Goal: Information Seeking & Learning: Find specific fact

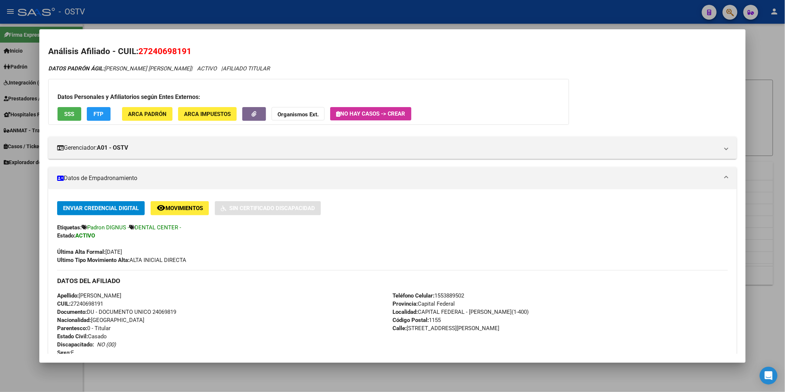
click at [207, 24] on div at bounding box center [392, 196] width 785 height 392
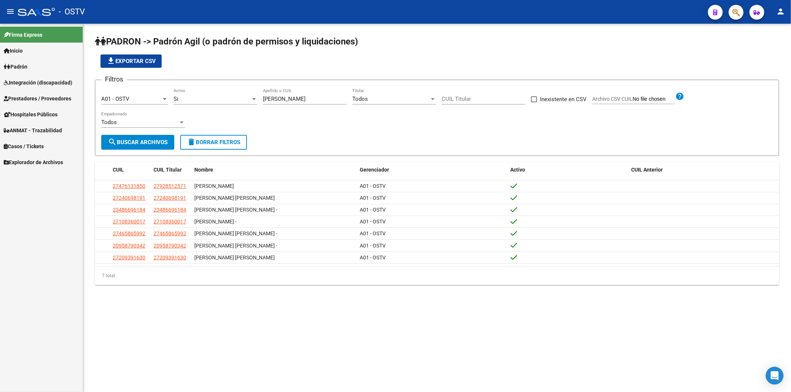
click at [290, 69] on app-list-header "PADRON -> Padrón Agil ([PERSON_NAME] de permisos y liquidaciones) file_download…" at bounding box center [437, 96] width 684 height 121
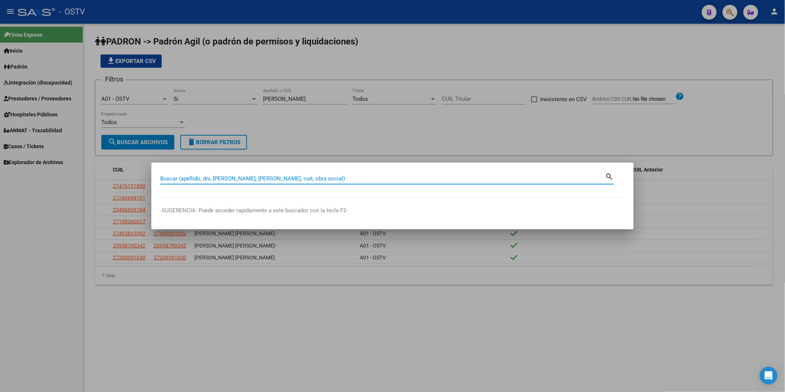
paste input "35.714.184"
type input "35714184"
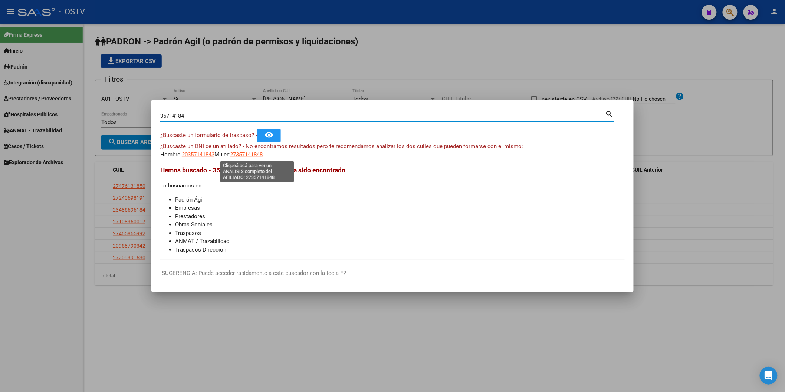
click at [261, 151] on span "27357141848" at bounding box center [246, 154] width 33 height 7
type textarea "27357141848"
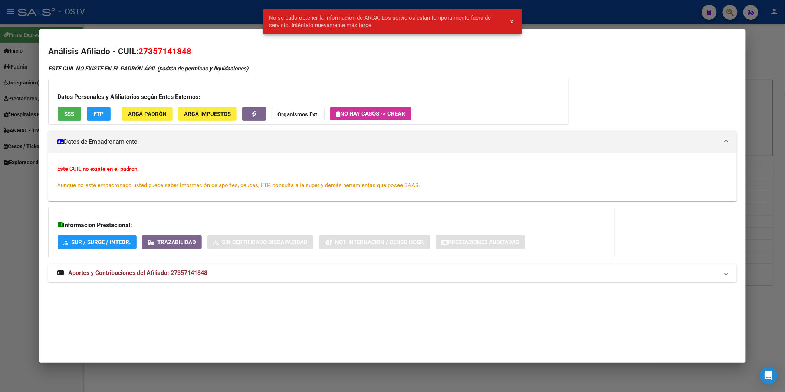
click at [512, 21] on span "x" at bounding box center [511, 21] width 3 height 7
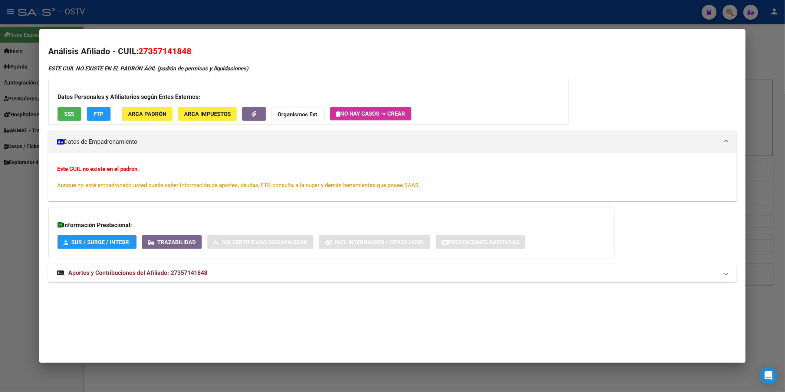
click at [194, 21] on div at bounding box center [392, 196] width 785 height 392
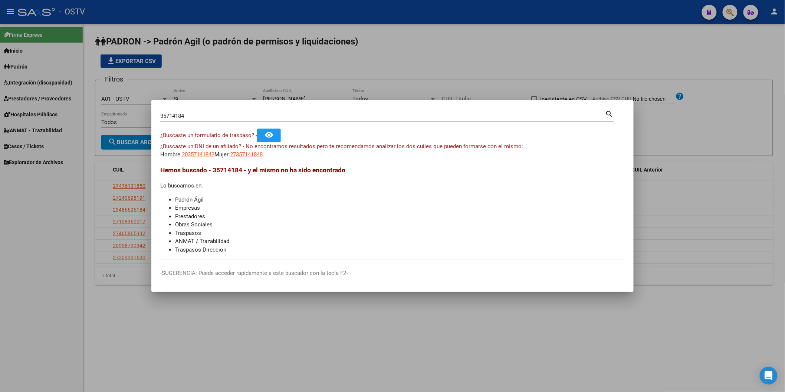
click at [310, 84] on div at bounding box center [392, 196] width 785 height 392
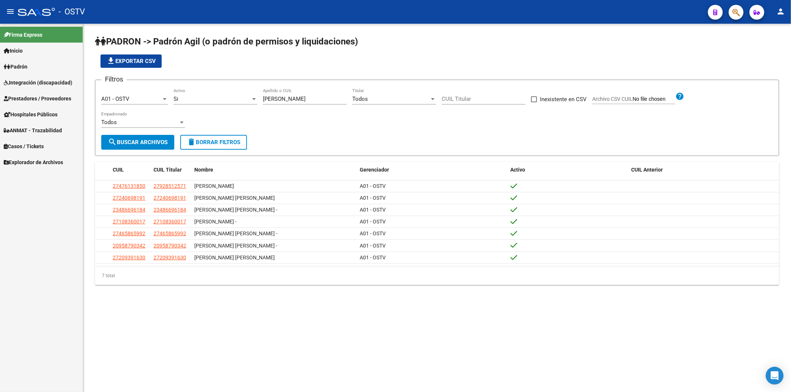
drag, startPoint x: 298, startPoint y: 98, endPoint x: 230, endPoint y: 97, distance: 67.9
click at [230, 97] on div "Filtros A01 - OSTV Seleccionar Gerenciador Si Activo [PERSON_NAME] Apellido o C…" at bounding box center [437, 110] width 672 height 49
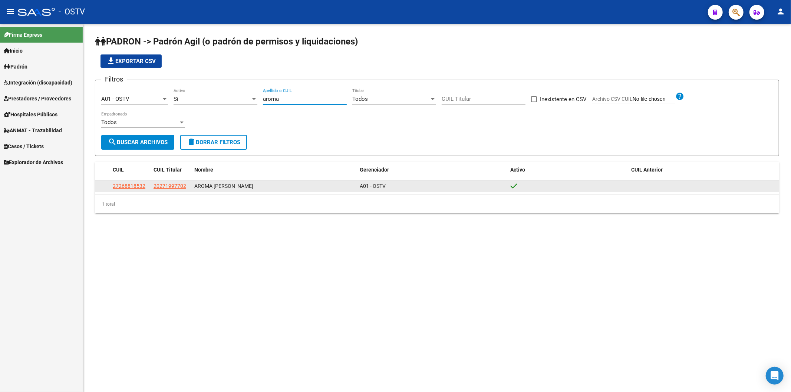
type input "aroma"
drag, startPoint x: 145, startPoint y: 187, endPoint x: 140, endPoint y: 185, distance: 5.5
click at [145, 187] on div "27268818532" at bounding box center [130, 186] width 35 height 9
click at [139, 185] on span "27268818532" at bounding box center [129, 186] width 33 height 6
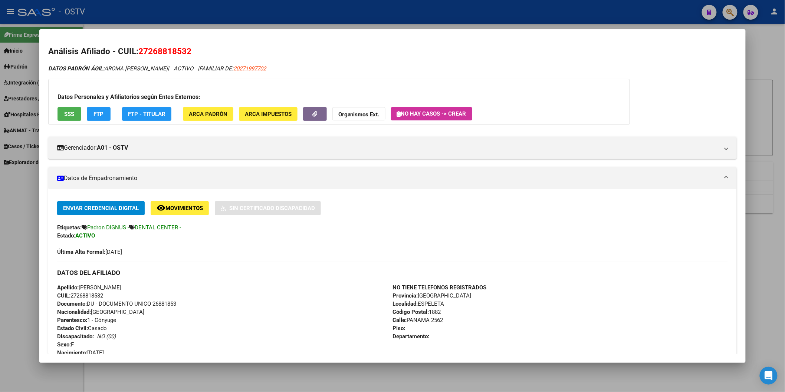
click at [363, 315] on div "Apellido: [PERSON_NAME] CUIL: 27268818532 Documento: DU - DOCUMENTO UNICO 26881…" at bounding box center [224, 329] width 335 height 90
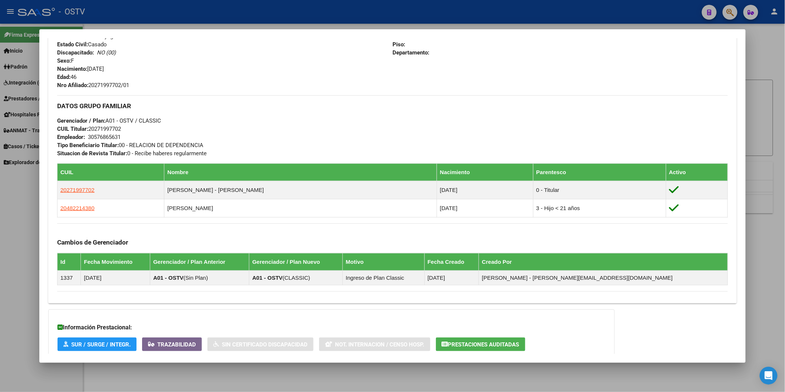
scroll to position [349, 0]
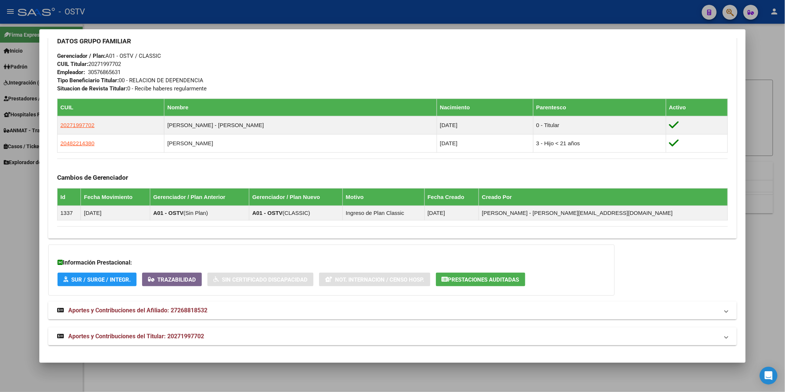
click at [381, 307] on mat-panel-title "Aportes y Contribuciones del Afiliado: 27268818532" at bounding box center [388, 310] width 662 height 9
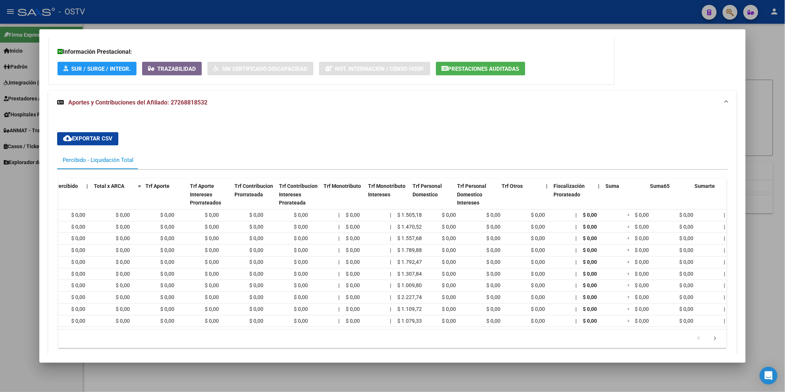
scroll to position [0, 0]
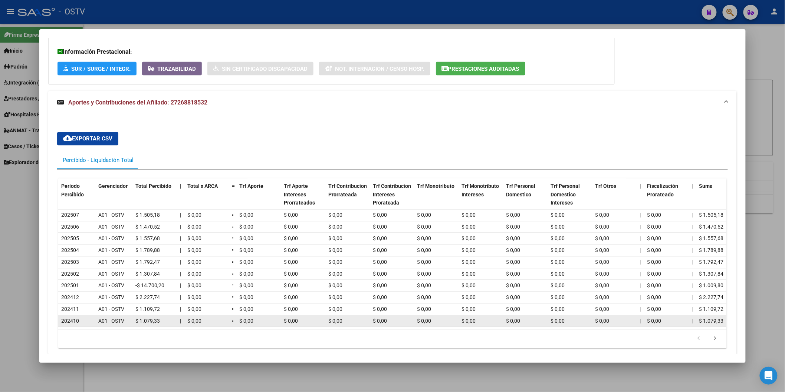
drag, startPoint x: 199, startPoint y: 328, endPoint x: 206, endPoint y: 329, distance: 7.1
click at [206, 329] on datatable-selection "202507 A01 - OSTV $ 1.505,18 | $ 0,00 = $ 0,00 $ 0,00 $ 0,00 $ 0,00 $ 0,00 $ 0,…" at bounding box center [392, 325] width 668 height 7
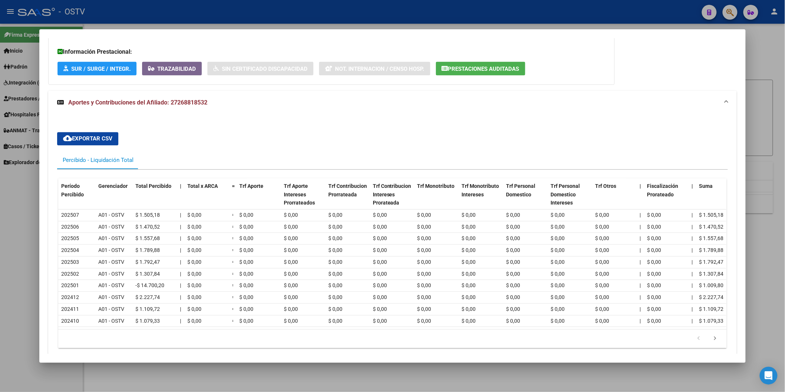
click at [206, 329] on datatable-selection "202507 A01 - OSTV $ 1.505,18 | $ 0,00 = $ 0,00 $ 0,00 $ 0,00 $ 0,00 $ 0,00 $ 0,…" at bounding box center [392, 325] width 668 height 7
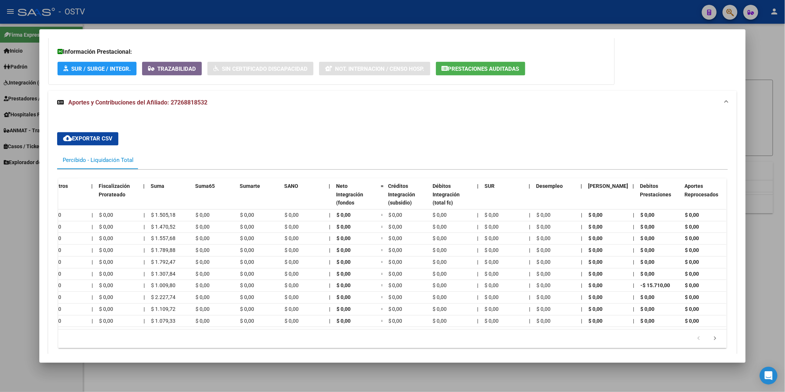
click at [394, 124] on div "cloud_download Exportar CSV Percibido - Liquidación Total Período Percibido Ger…" at bounding box center [392, 241] width 688 height 252
click at [184, 99] on span "Aportes y Contribuciones del Afiliado: 27268818532" at bounding box center [137, 102] width 139 height 7
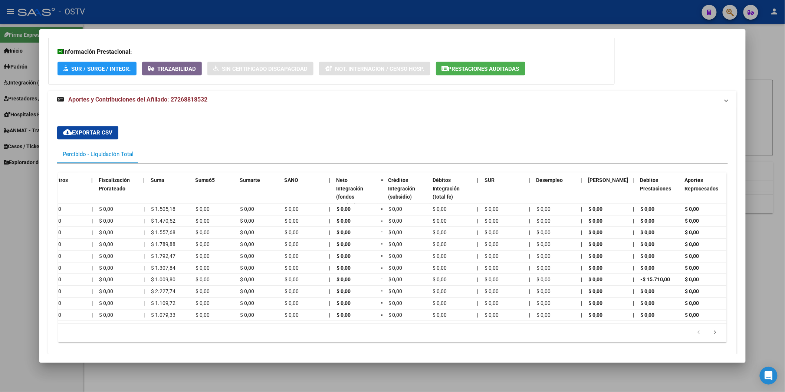
scroll to position [349, 0]
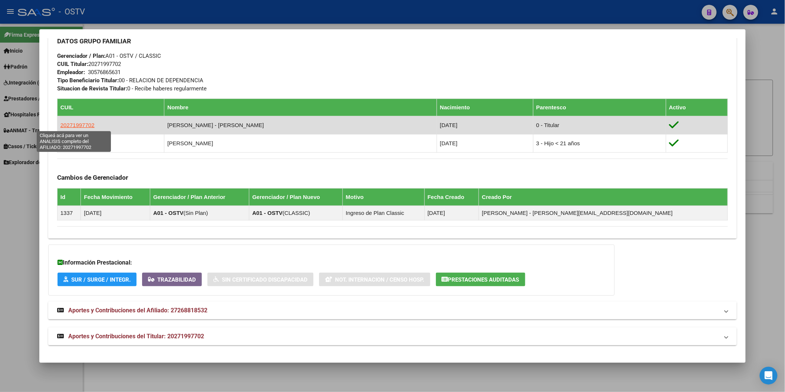
click at [75, 125] on span "20271997702" at bounding box center [77, 125] width 34 height 6
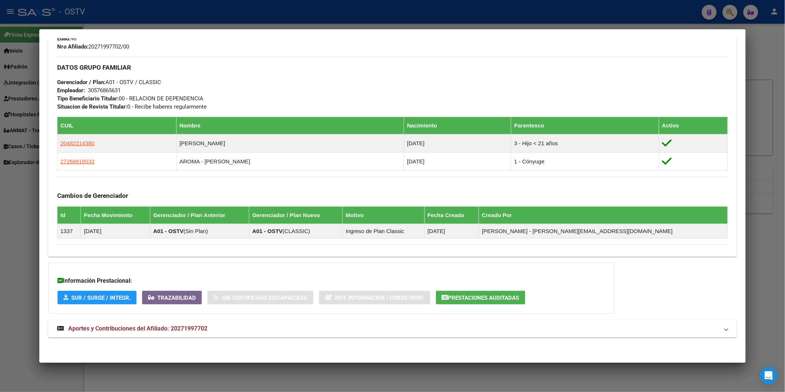
scroll to position [338, 0]
click at [308, 335] on mat-expansion-panel-header "Aportes y Contribuciones del Afiliado: 20271997702" at bounding box center [392, 329] width 688 height 18
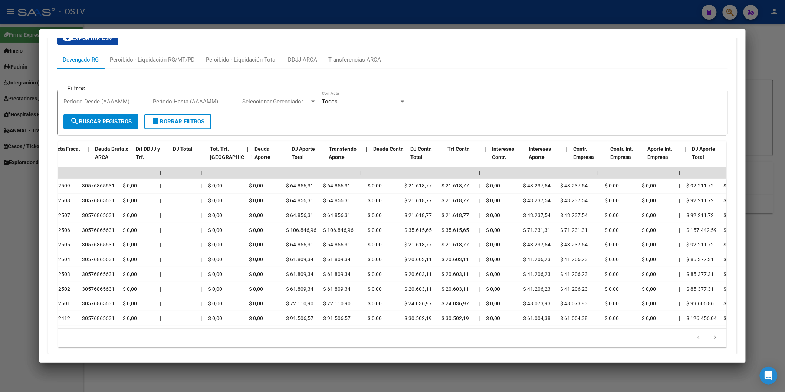
scroll to position [0, 0]
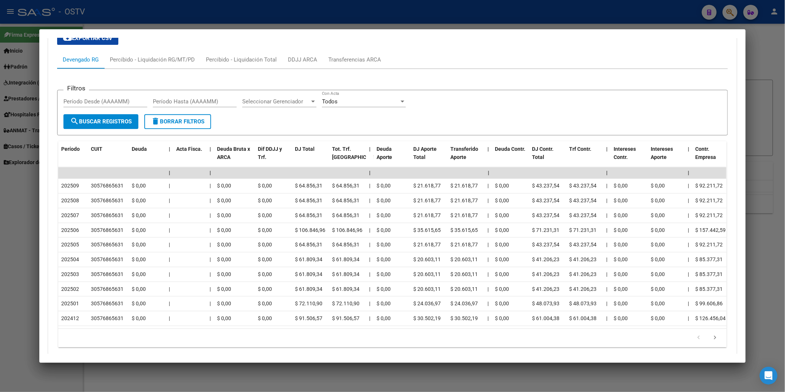
click at [371, 20] on div at bounding box center [392, 196] width 785 height 392
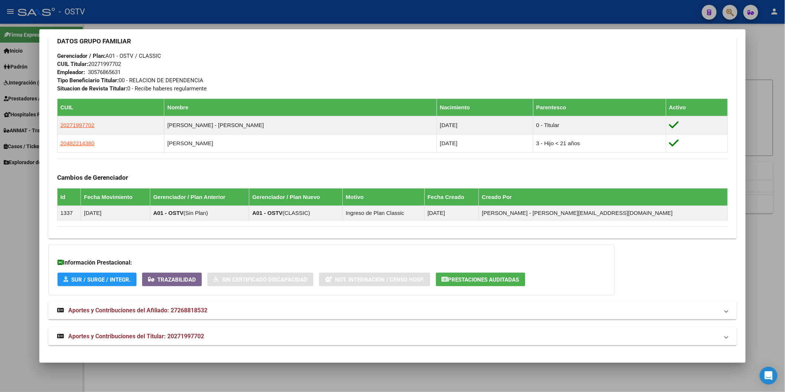
click at [401, 50] on div "DATOS GRUPO FAMILIAR Gerenciador / Plan: A01 - OSTV / CLASSIC CUIL Titular: 202…" at bounding box center [392, 61] width 671 height 62
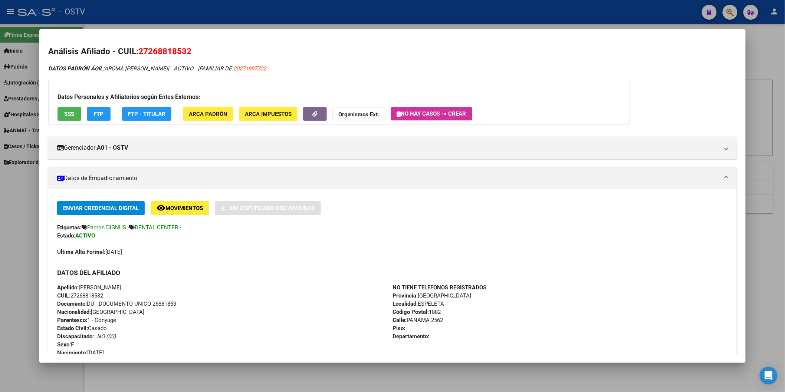
click at [358, 20] on div at bounding box center [392, 196] width 785 height 392
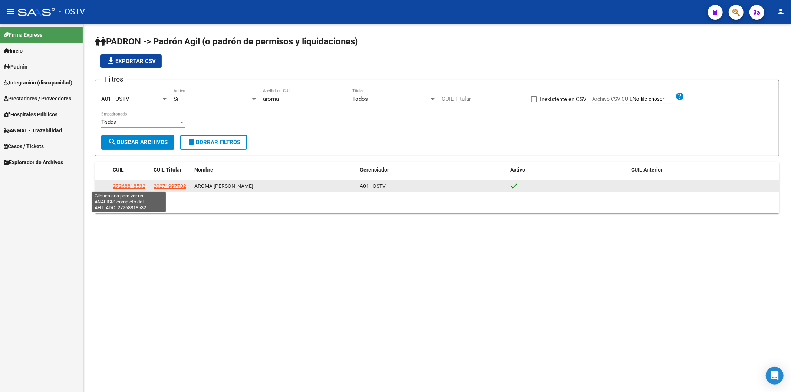
click at [135, 186] on span "27268818532" at bounding box center [129, 186] width 33 height 6
type textarea "27268818532"
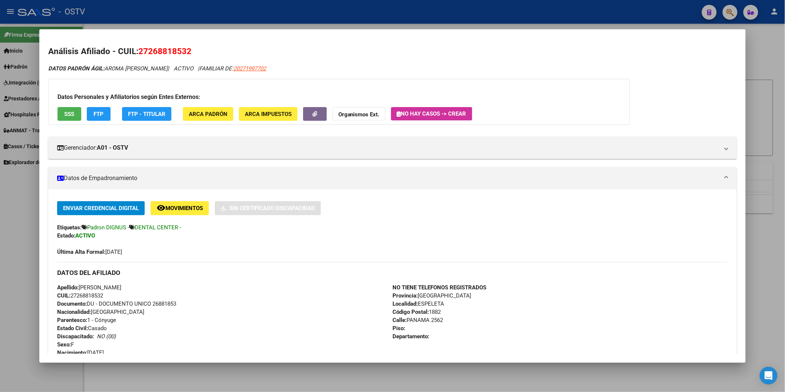
drag, startPoint x: 79, startPoint y: 287, endPoint x: 156, endPoint y: 287, distance: 77.2
click at [156, 287] on div "Apellido: [PERSON_NAME] CUIL: 27268818532 Documento: DU - DOCUMENTO UNICO 26881…" at bounding box center [224, 329] width 335 height 90
copy span "[PERSON_NAME]"
click at [166, 12] on div at bounding box center [392, 196] width 785 height 392
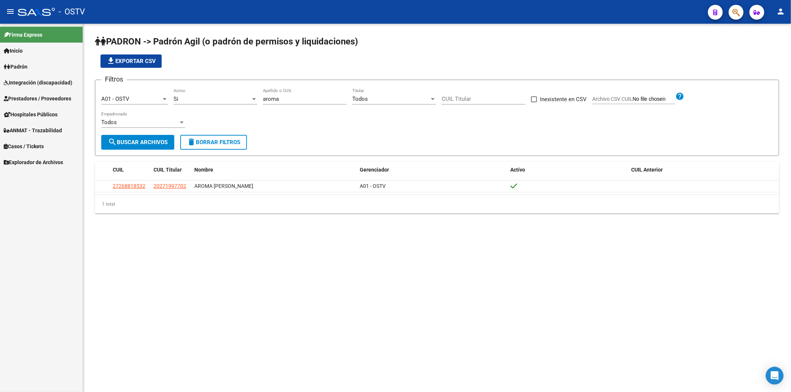
click at [220, 82] on form "Filtros A01 - OSTV Seleccionar Gerenciador Si Activo aroma Apellido o CUIL Todo…" at bounding box center [437, 118] width 684 height 76
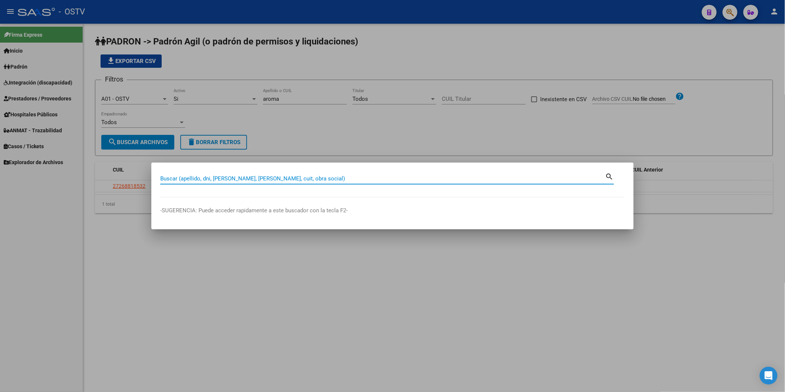
paste input "41460458"
type input "41460458"
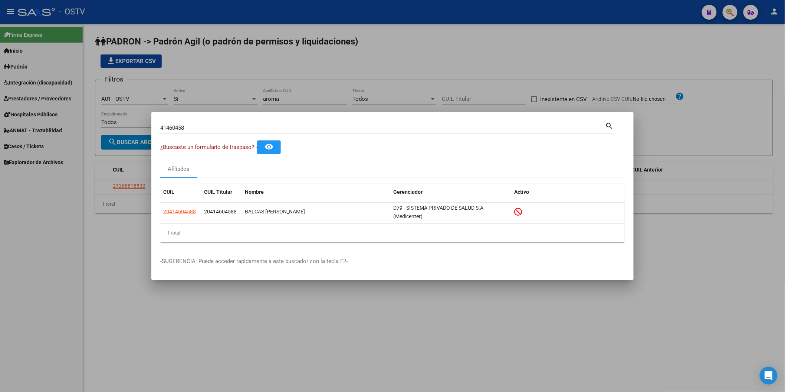
click at [164, 31] on div at bounding box center [392, 196] width 785 height 392
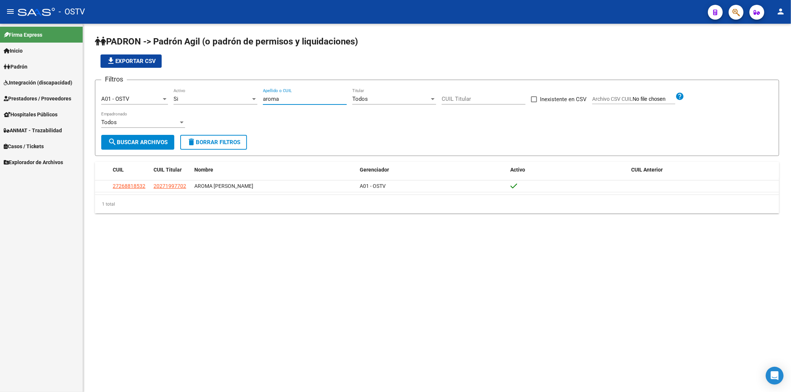
drag, startPoint x: 285, startPoint y: 97, endPoint x: 246, endPoint y: 97, distance: 39.3
click at [246, 97] on div "Filtros A01 - OSTV Seleccionar Gerenciador Si Activo aroma Apellido o CUIL Todo…" at bounding box center [437, 110] width 672 height 49
click at [301, 129] on div "Filtros A01 - OSTV Seleccionar Gerenciador Si Activo aroma Apellido o CUIL Todo…" at bounding box center [437, 110] width 672 height 49
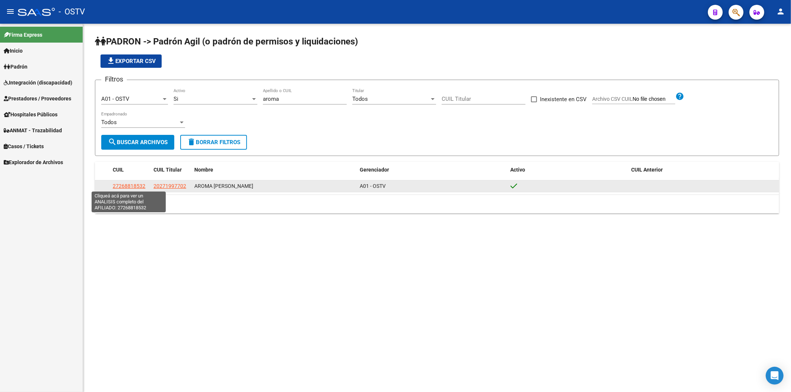
click at [135, 186] on span "27268818532" at bounding box center [129, 186] width 33 height 6
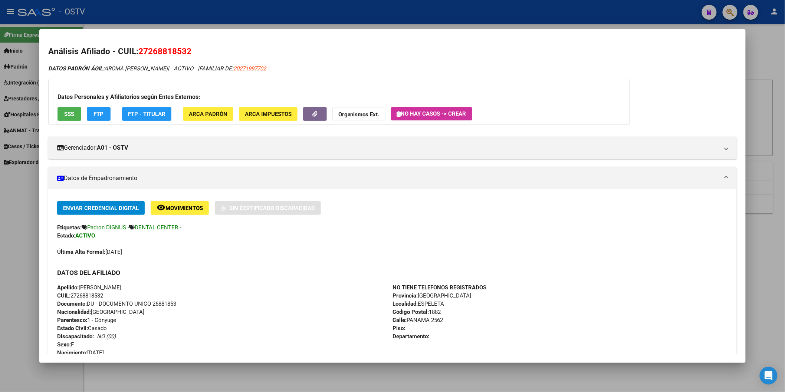
scroll to position [124, 0]
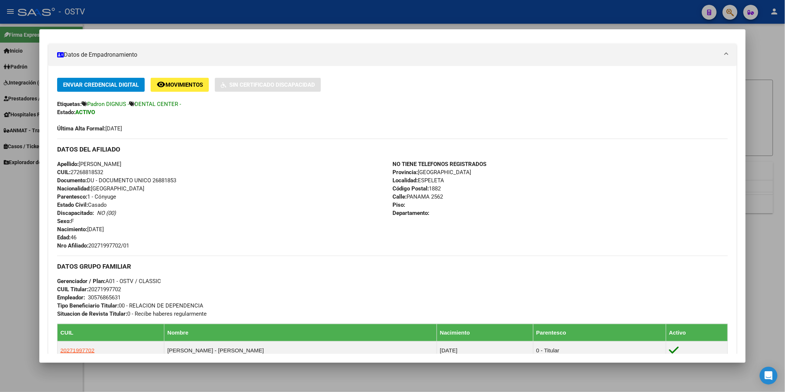
drag, startPoint x: 88, startPoint y: 245, endPoint x: 130, endPoint y: 245, distance: 42.7
click at [130, 245] on div "Apellido: [PERSON_NAME] CUIL: 27268818532 Documento: DU - DOCUMENTO UNICO 26881…" at bounding box center [224, 205] width 335 height 90
copy span "20271997702/01"
click at [280, 20] on div at bounding box center [392, 196] width 785 height 392
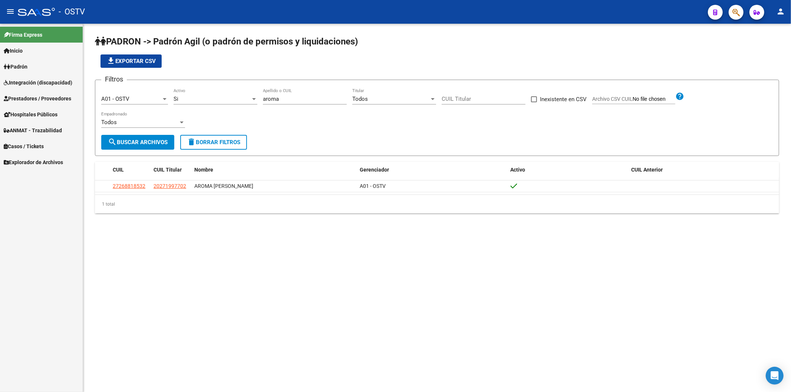
drag, startPoint x: 302, startPoint y: 102, endPoint x: 237, endPoint y: 108, distance: 64.8
click at [238, 108] on div "Filtros A01 - OSTV Seleccionar Gerenciador Si Activo aroma Apellido o CUIL Todo…" at bounding box center [437, 110] width 672 height 49
click at [343, 98] on input "aroma" at bounding box center [305, 99] width 84 height 7
click at [318, 99] on input "aroma" at bounding box center [305, 99] width 84 height 7
type input "a"
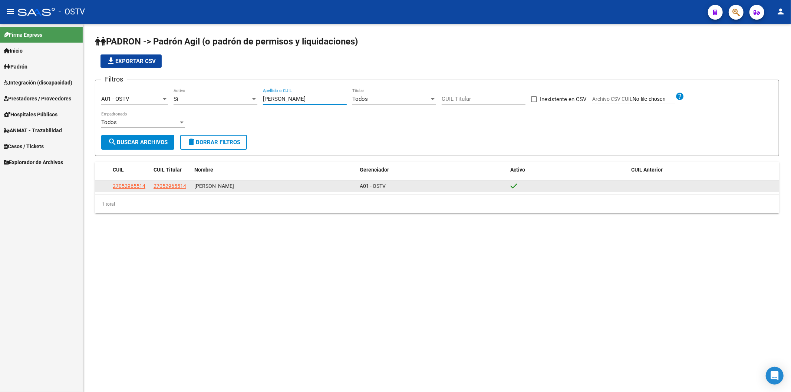
type input "[PERSON_NAME]"
click at [143, 186] on span "27052965514" at bounding box center [129, 186] width 33 height 6
type textarea "27052965514"
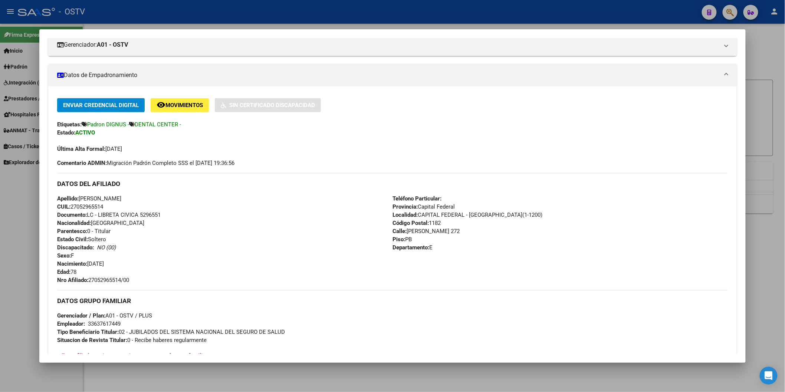
scroll to position [206, 0]
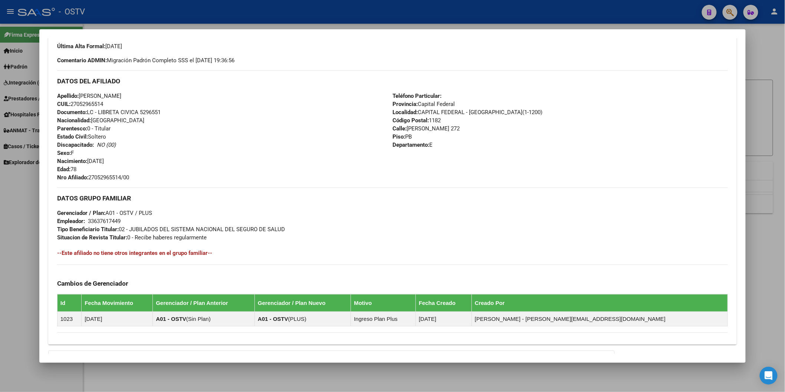
drag, startPoint x: 86, startPoint y: 178, endPoint x: 134, endPoint y: 180, distance: 47.9
click at [134, 180] on div "Apellido: [PERSON_NAME] CUIL: 27052965514 Documento: LC - LIBRETA CIVICA 529655…" at bounding box center [224, 137] width 335 height 90
click at [125, 184] on div "Enviar Credencial Digital remove_red_eye Movimientos Sin Certificado Discapacid…" at bounding box center [392, 164] width 671 height 337
drag, startPoint x: 87, startPoint y: 175, endPoint x: 131, endPoint y: 174, distance: 43.4
click at [131, 174] on div "Apellido: [PERSON_NAME] CUIL: 27052965514 Documento: LC - LIBRETA CIVICA 529655…" at bounding box center [224, 137] width 335 height 90
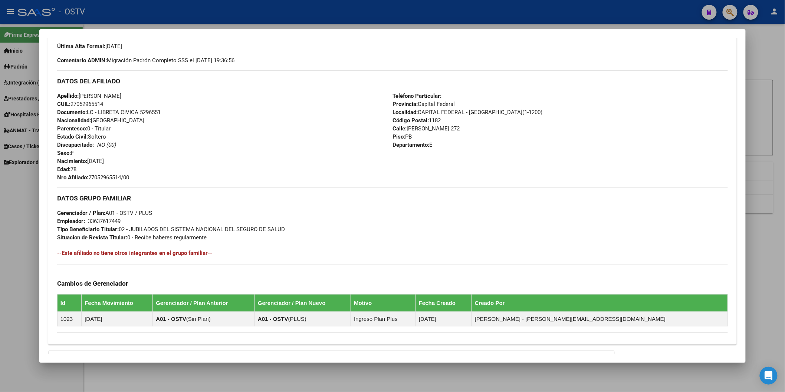
copy span "27052965514/00"
click at [290, 9] on div at bounding box center [392, 196] width 785 height 392
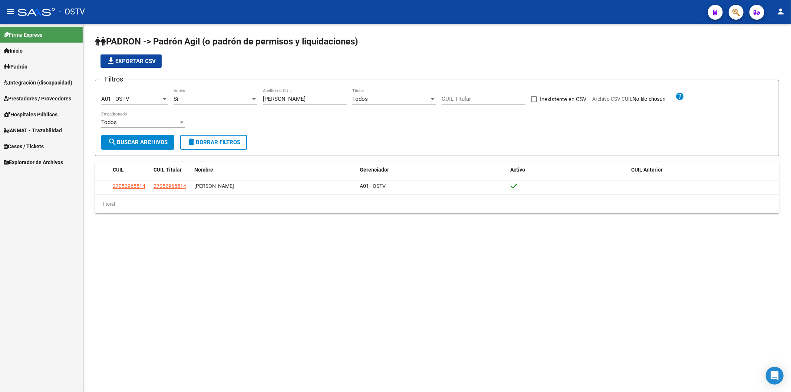
click at [280, 97] on div "[PERSON_NAME] Apellido o CUIL" at bounding box center [305, 97] width 84 height 16
click at [289, 97] on input "[PERSON_NAME]" at bounding box center [305, 99] width 84 height 7
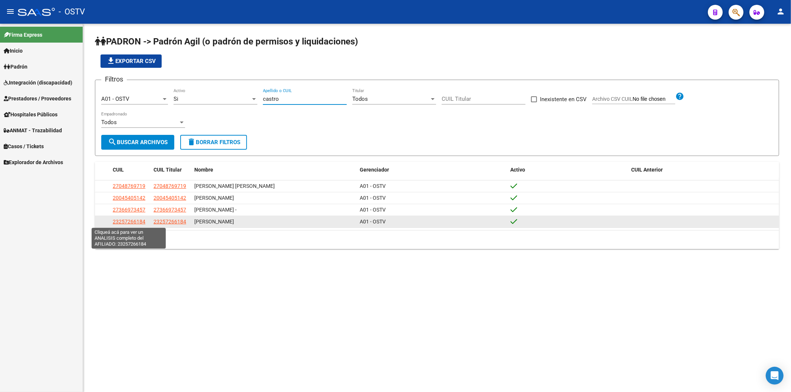
type input "castro"
click at [135, 223] on span "23257266184" at bounding box center [129, 222] width 33 height 6
type textarea "23257266184"
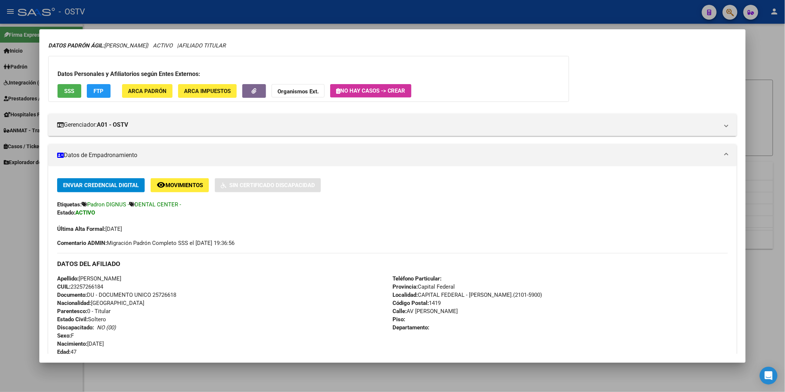
scroll to position [41, 0]
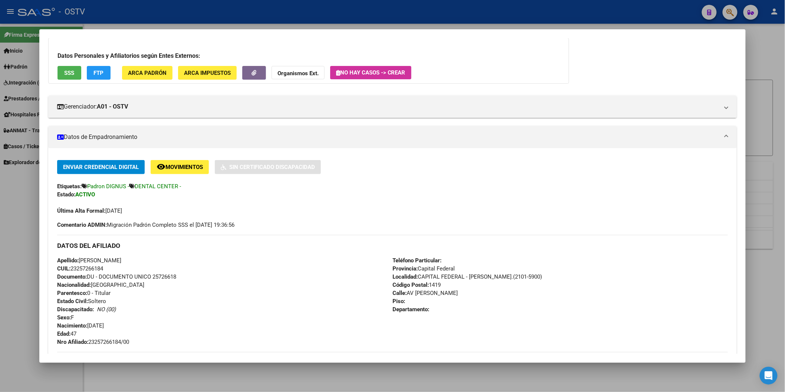
click at [88, 340] on span "Nro Afiliado: 23257266184/00" at bounding box center [93, 342] width 72 height 7
click at [162, 276] on span "Documento: DU - DOCUMENTO UNICO 25726618" at bounding box center [116, 277] width 119 height 7
copy span "25726618"
click at [180, 24] on div at bounding box center [392, 196] width 785 height 392
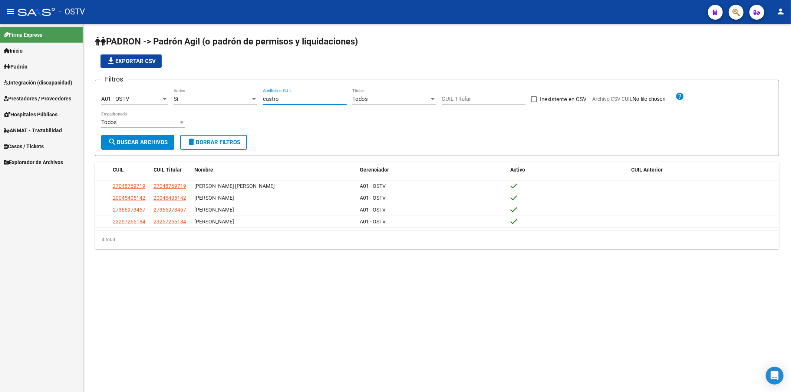
click at [290, 101] on input "castro" at bounding box center [305, 99] width 84 height 7
type input "cejas"
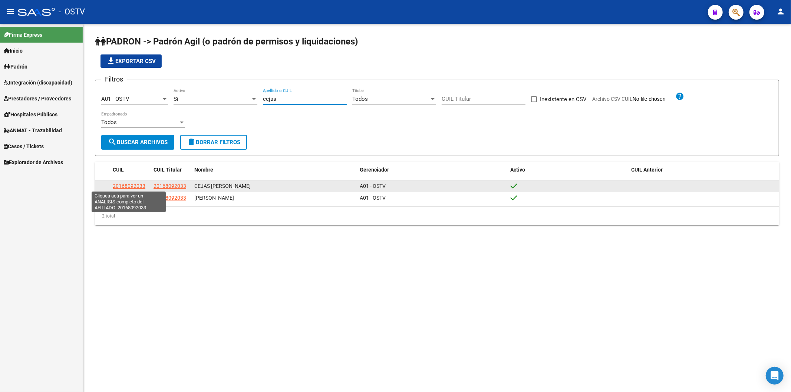
click at [140, 187] on span "20168092033" at bounding box center [129, 186] width 33 height 6
type textarea "20168092033"
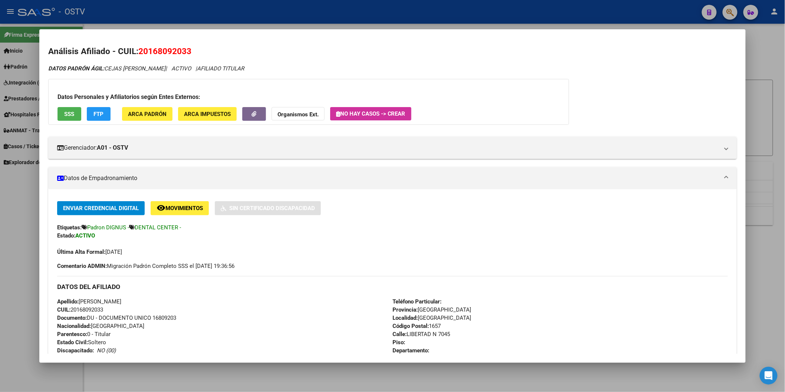
scroll to position [165, 0]
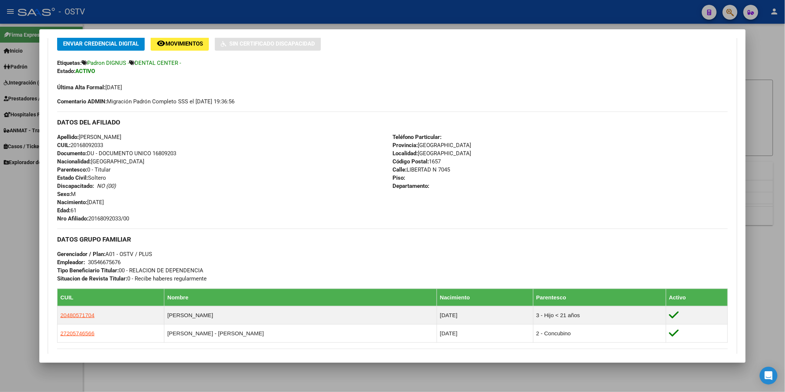
drag, startPoint x: 88, startPoint y: 218, endPoint x: 116, endPoint y: 224, distance: 29.5
click at [129, 217] on span "Nro Afiliado: 20168092033/00" at bounding box center [93, 219] width 72 height 7
copy span "20168092033/00"
click at [211, 17] on div at bounding box center [392, 196] width 785 height 392
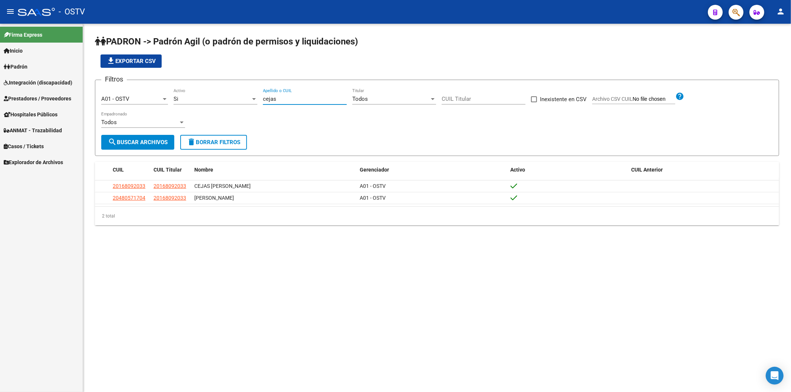
drag, startPoint x: 280, startPoint y: 98, endPoint x: 255, endPoint y: 100, distance: 25.4
click at [255, 100] on div "Filtros A01 - OSTV Seleccionar Gerenciador Si Activo cejas Apellido o CUIL Todo…" at bounding box center [437, 110] width 672 height 49
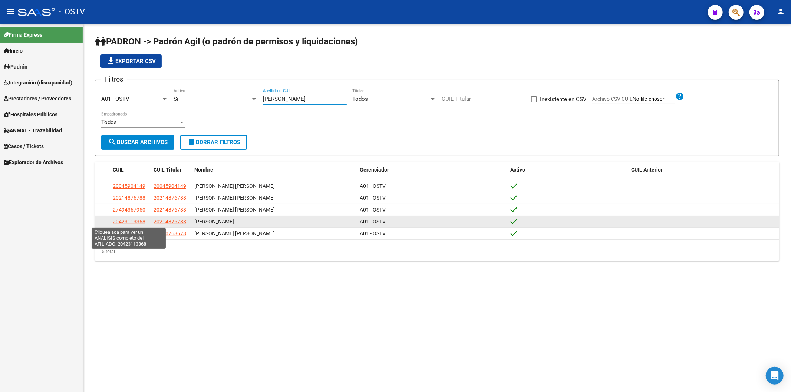
type input "[PERSON_NAME]"
click at [131, 224] on span "20423113368" at bounding box center [129, 222] width 33 height 6
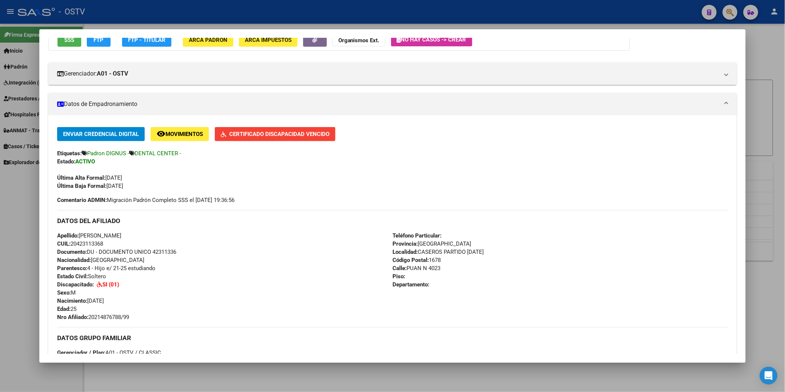
scroll to position [124, 0]
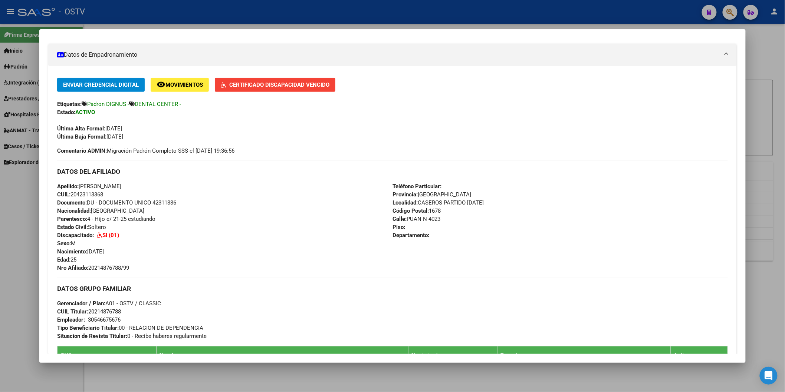
drag, startPoint x: 102, startPoint y: 259, endPoint x: 37, endPoint y: 260, distance: 64.6
click at [39, 260] on mat-dialog-content "Análisis Afiliado - CUIL: 20423113368 DATOS PADRÓN ÁGIL: [PERSON_NAME] | ACTIVO…" at bounding box center [392, 196] width 706 height 316
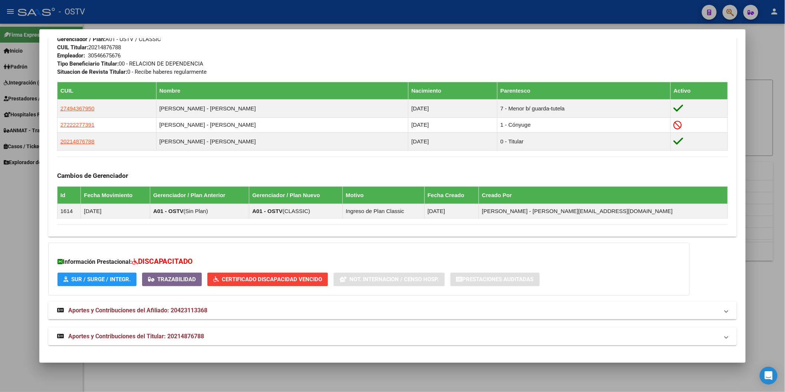
click at [103, 338] on span "Aportes y Contribuciones del Titular: 20214876788" at bounding box center [136, 336] width 136 height 7
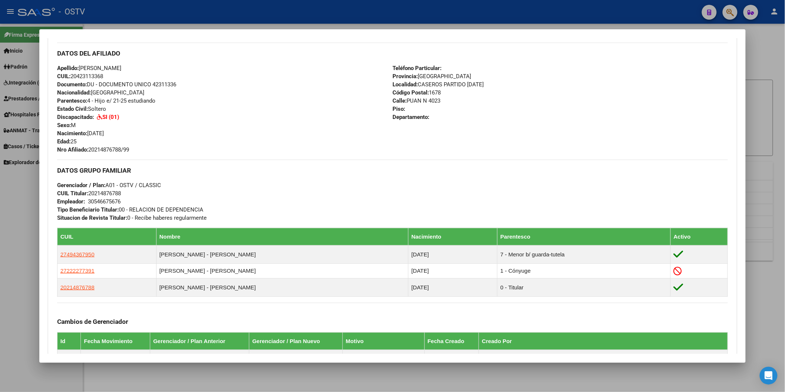
scroll to position [96, 0]
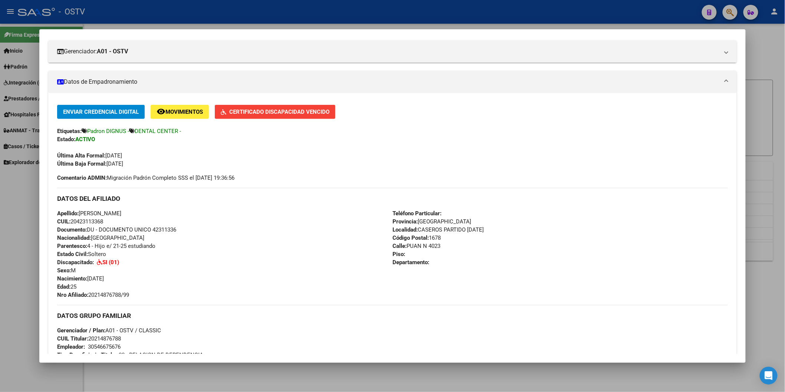
click at [309, 109] on span "Certificado Discapacidad Vencido" at bounding box center [279, 112] width 100 height 7
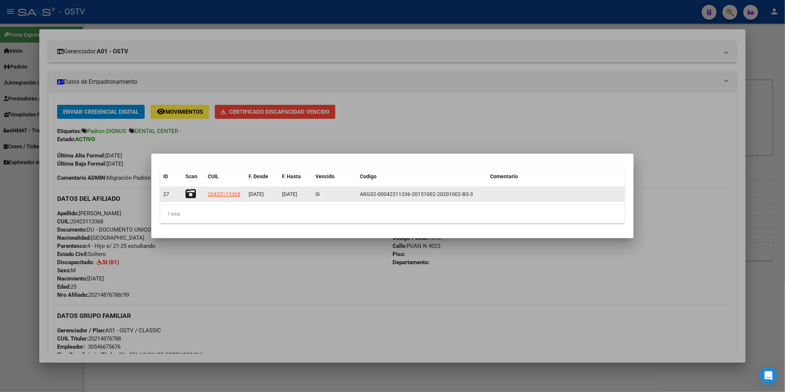
click at [192, 192] on icon at bounding box center [190, 194] width 10 height 10
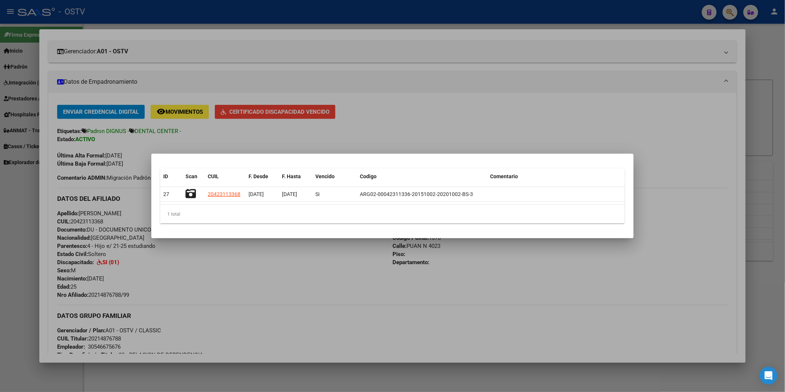
click at [375, 81] on div at bounding box center [392, 196] width 785 height 392
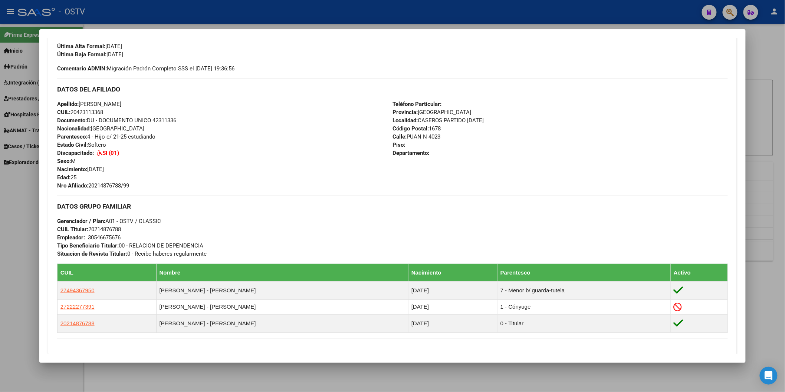
scroll to position [288, 0]
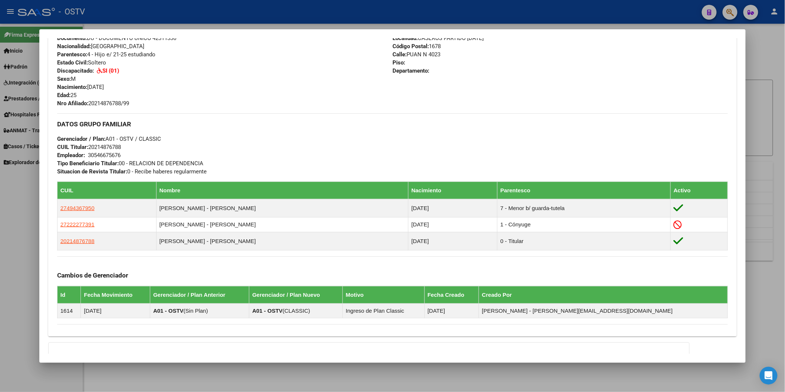
click at [560, 13] on div at bounding box center [392, 196] width 785 height 392
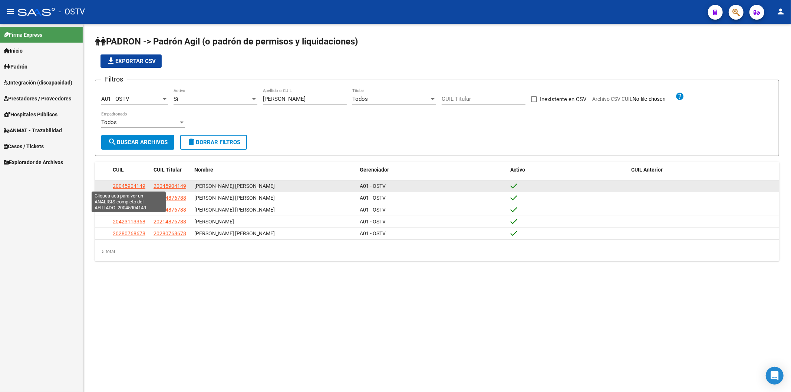
click at [141, 187] on span "20045904149" at bounding box center [129, 186] width 33 height 6
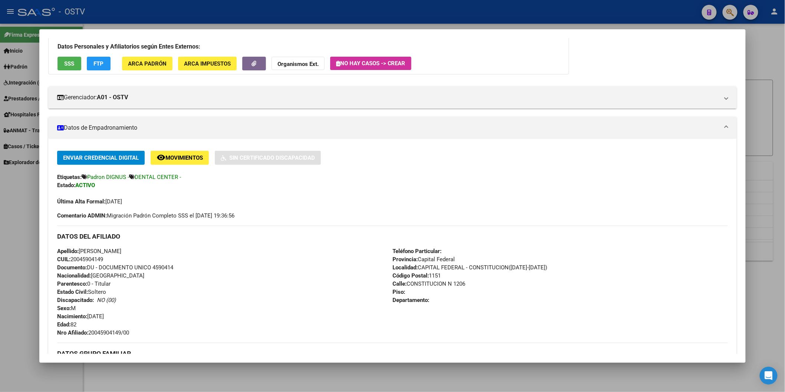
scroll to position [41, 0]
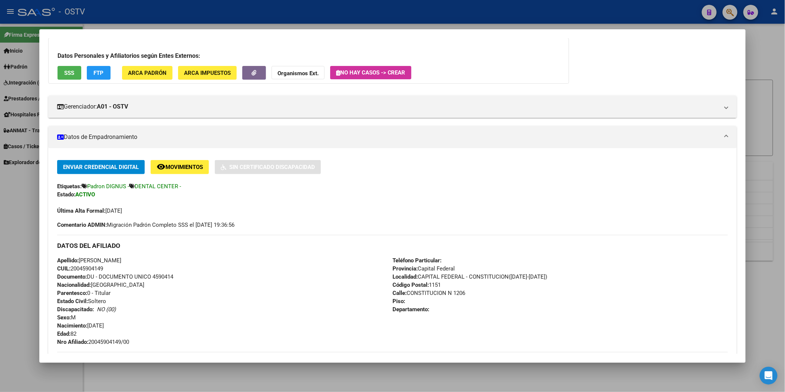
click at [307, 20] on div at bounding box center [392, 196] width 785 height 392
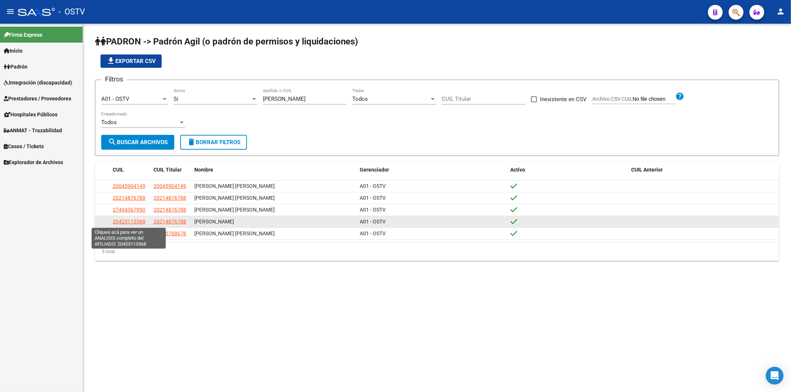
click at [143, 223] on span "20423113368" at bounding box center [129, 222] width 33 height 6
type textarea "20423113368"
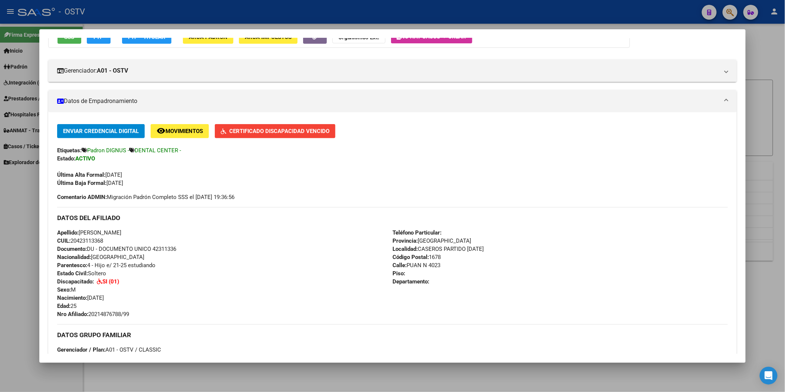
scroll to position [165, 0]
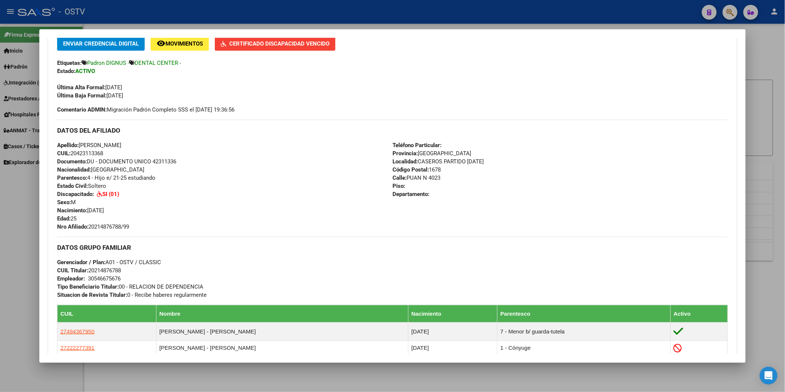
click at [186, 10] on div at bounding box center [392, 196] width 785 height 392
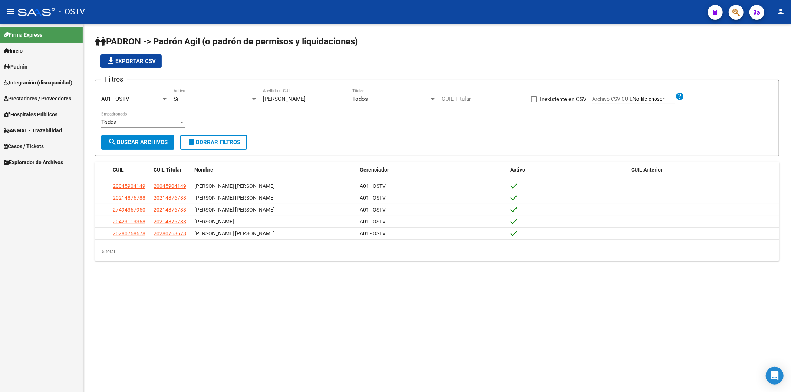
click at [293, 103] on div "[PERSON_NAME] Apellido o CUIL" at bounding box center [305, 97] width 84 height 16
drag, startPoint x: 297, startPoint y: 99, endPoint x: 221, endPoint y: 97, distance: 75.3
click at [232, 99] on div "Filtros A01 - OSTV Seleccionar Gerenciador Si Activo [PERSON_NAME] Apellido o C…" at bounding box center [437, 110] width 672 height 49
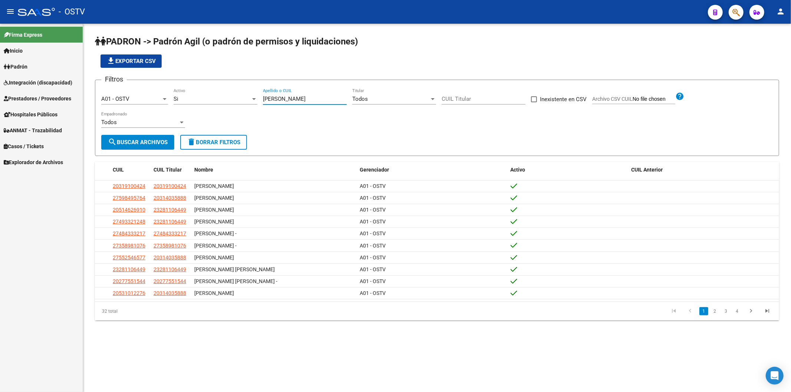
type input "[PERSON_NAME]"
click at [711, 312] on li "2" at bounding box center [715, 311] width 11 height 13
click at [711, 312] on link "2" at bounding box center [715, 312] width 9 height 8
click at [726, 316] on link "3" at bounding box center [726, 312] width 9 height 8
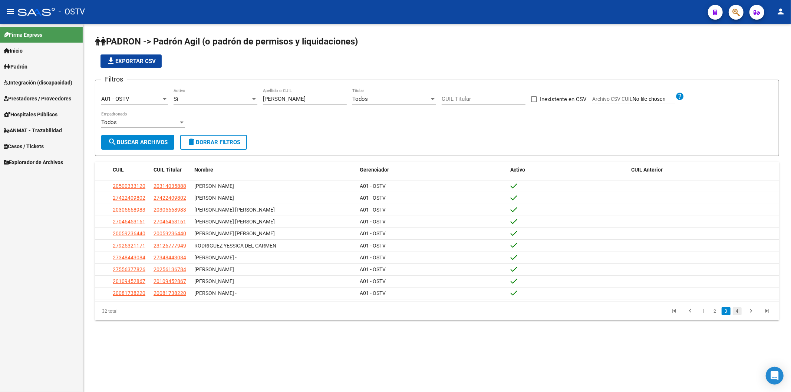
click at [738, 313] on link "4" at bounding box center [737, 312] width 9 height 8
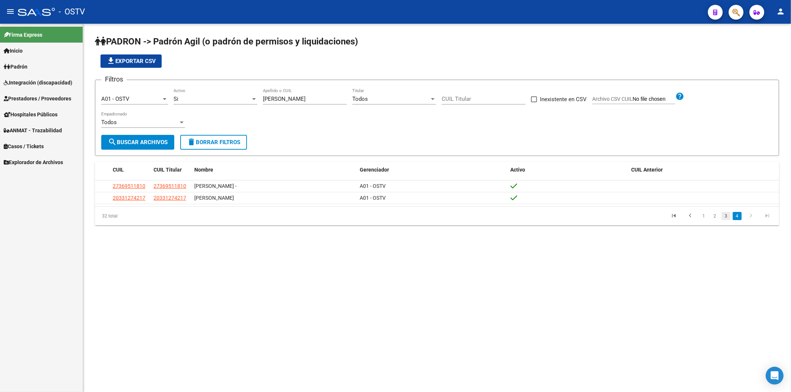
click at [724, 218] on link "3" at bounding box center [726, 216] width 9 height 8
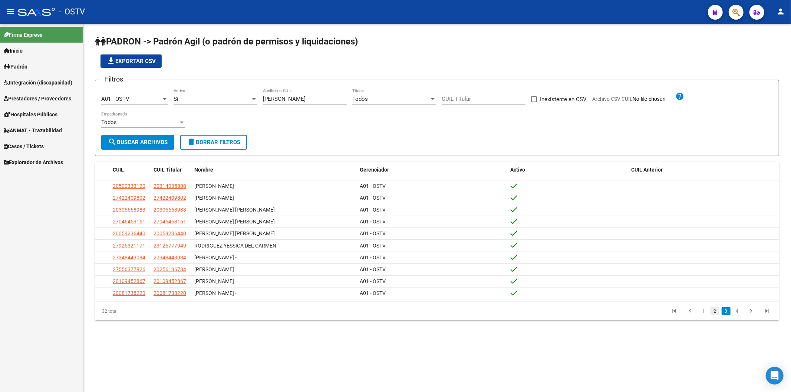
click at [713, 311] on link "2" at bounding box center [715, 312] width 9 height 8
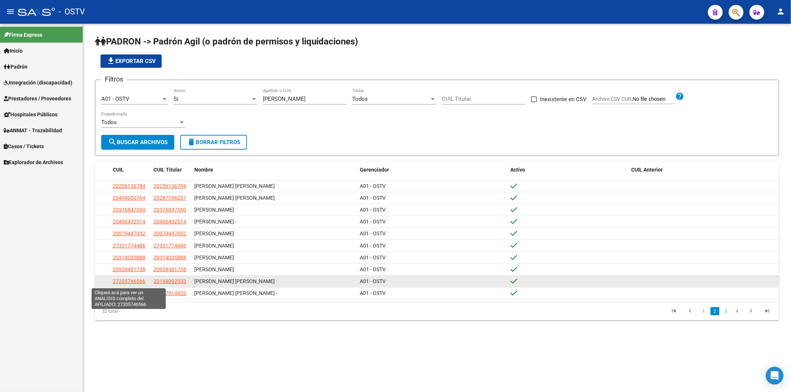
click at [138, 283] on span "27205746566" at bounding box center [129, 282] width 33 height 6
type textarea "27205746566"
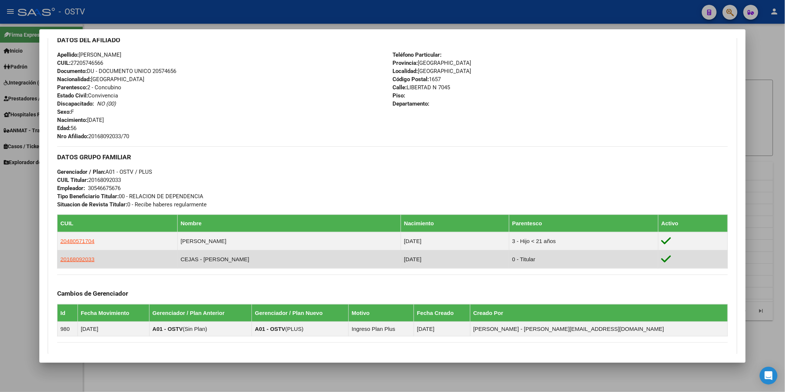
scroll to position [82, 0]
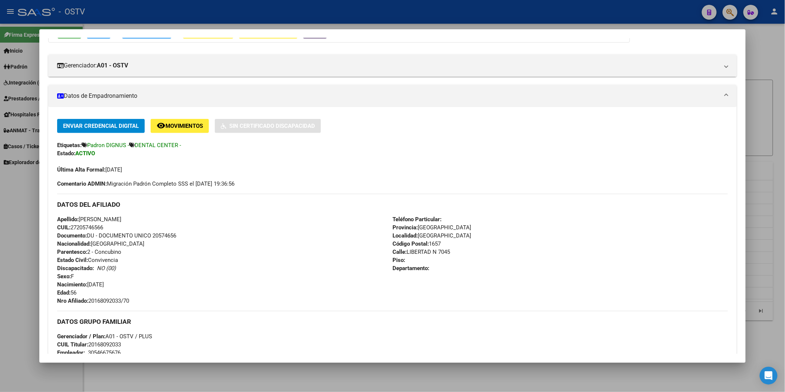
drag, startPoint x: 87, startPoint y: 299, endPoint x: 135, endPoint y: 300, distance: 47.9
click at [135, 300] on div "Apellido: [PERSON_NAME] CUIL: 27205746566 Documento: DU - DOCUMENTO UNICO 20574…" at bounding box center [224, 261] width 335 height 90
copy span "20168092033/70"
drag, startPoint x: 181, startPoint y: 16, endPoint x: 193, endPoint y: 20, distance: 12.6
click at [182, 16] on div at bounding box center [392, 196] width 785 height 392
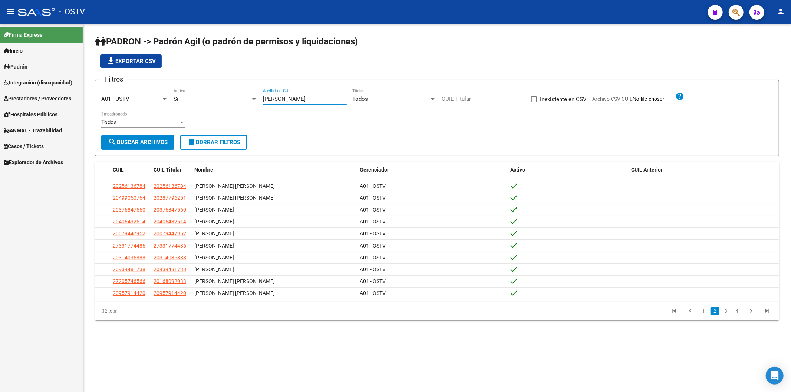
drag, startPoint x: 292, startPoint y: 99, endPoint x: 198, endPoint y: 99, distance: 93.1
click at [198, 99] on div "Filtros A01 - OSTV Seleccionar Gerenciador Si Activo [PERSON_NAME] Apellido o C…" at bounding box center [437, 110] width 672 height 49
type input "[PERSON_NAME]"
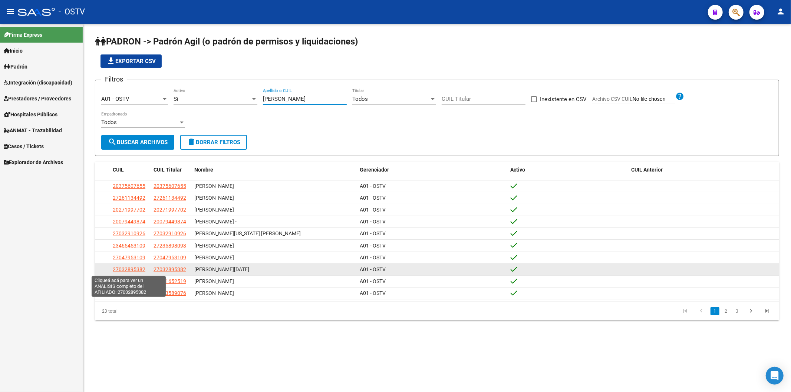
click at [142, 268] on span "27032895382" at bounding box center [129, 270] width 33 height 6
type textarea "27032895382"
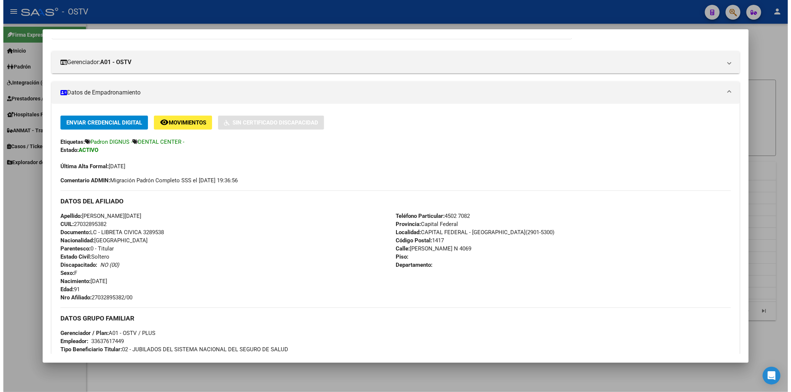
scroll to position [165, 0]
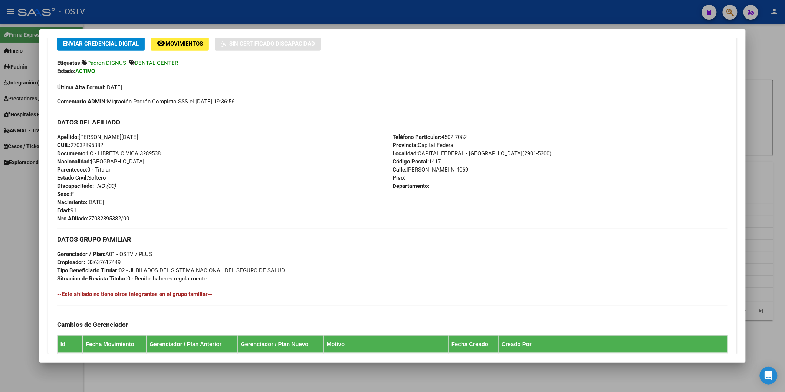
click at [85, 217] on strong "Nro Afiliado:" at bounding box center [72, 219] width 31 height 7
drag, startPoint x: 88, startPoint y: 218, endPoint x: 129, endPoint y: 216, distance: 41.6
click at [129, 216] on span "Nro Afiliado: 27032895382/00" at bounding box center [93, 219] width 72 height 7
copy span "27032895382/00"
click at [166, 17] on div at bounding box center [392, 196] width 785 height 392
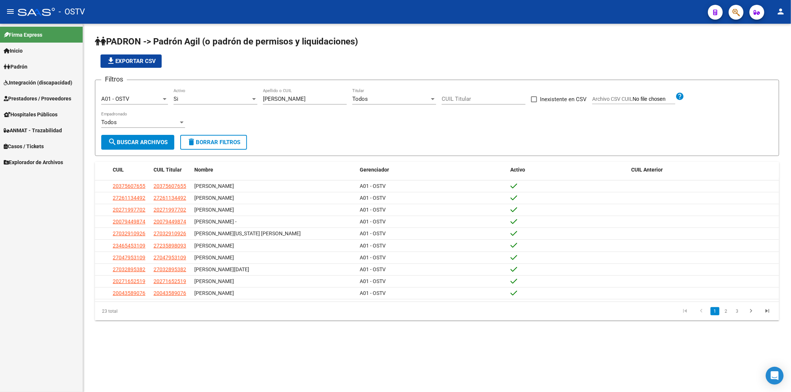
drag, startPoint x: 290, startPoint y: 101, endPoint x: 244, endPoint y: 97, distance: 46.5
click at [245, 97] on div "Filtros A01 - OSTV Seleccionar Gerenciador Si Activo [PERSON_NAME] Apellido o C…" at bounding box center [437, 110] width 672 height 49
type input "rios"
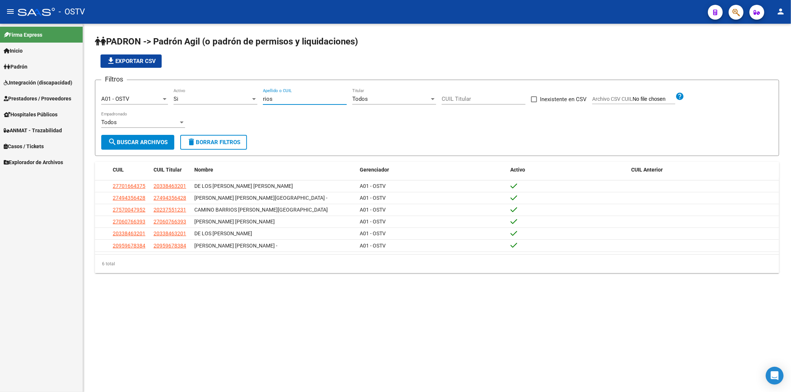
drag, startPoint x: 274, startPoint y: 99, endPoint x: 262, endPoint y: 99, distance: 11.5
click at [262, 99] on div "Filtros A01 - OSTV Seleccionar Gerenciador Si Activo [PERSON_NAME] Apellido o C…" at bounding box center [437, 110] width 672 height 49
